Goal: Obtain resource: Download file/media

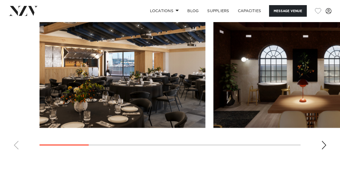
scroll to position [517, 0]
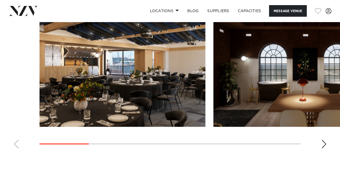
click at [324, 143] on div "Next slide" at bounding box center [323, 143] width 5 height 9
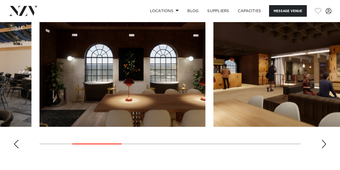
click at [324, 143] on div "Next slide" at bounding box center [323, 143] width 5 height 9
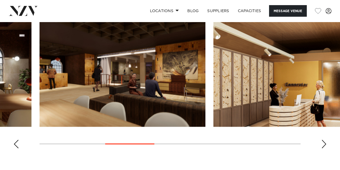
click at [324, 143] on div "Next slide" at bounding box center [323, 143] width 5 height 9
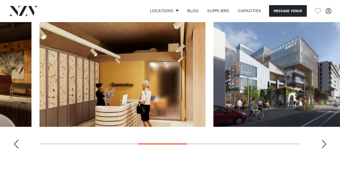
click at [324, 143] on div "Next slide" at bounding box center [323, 143] width 5 height 9
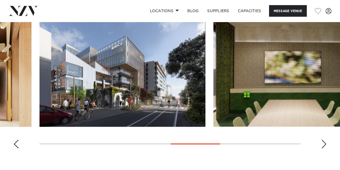
click at [324, 143] on div "Next slide" at bounding box center [323, 143] width 5 height 9
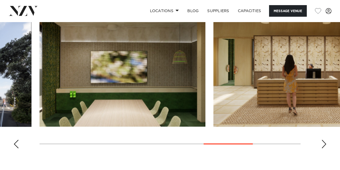
click at [324, 143] on div "Next slide" at bounding box center [323, 143] width 5 height 9
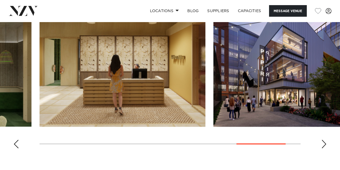
click at [324, 143] on div "Next slide" at bounding box center [323, 143] width 5 height 9
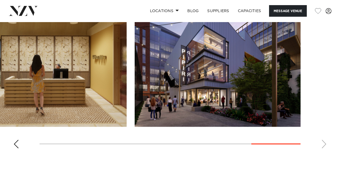
click at [324, 143] on swiper-container at bounding box center [170, 79] width 340 height 148
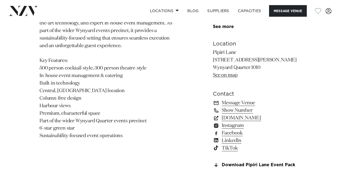
scroll to position [356, 0]
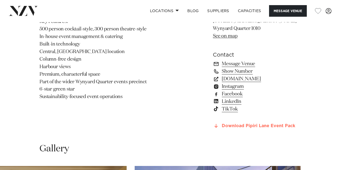
click at [266, 123] on link "Download Pipiri Lane Event Pack" at bounding box center [257, 125] width 88 height 5
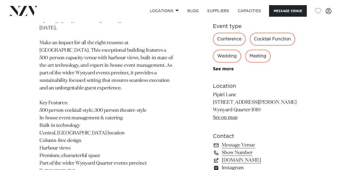
scroll to position [274, 0]
